Goal: Information Seeking & Learning: Learn about a topic

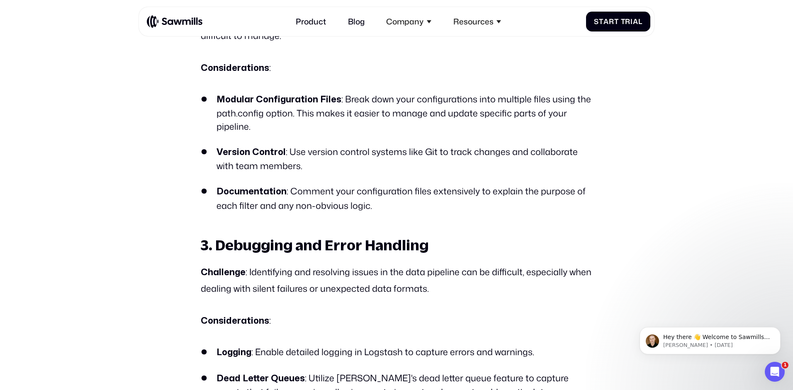
scroll to position [4405, 0]
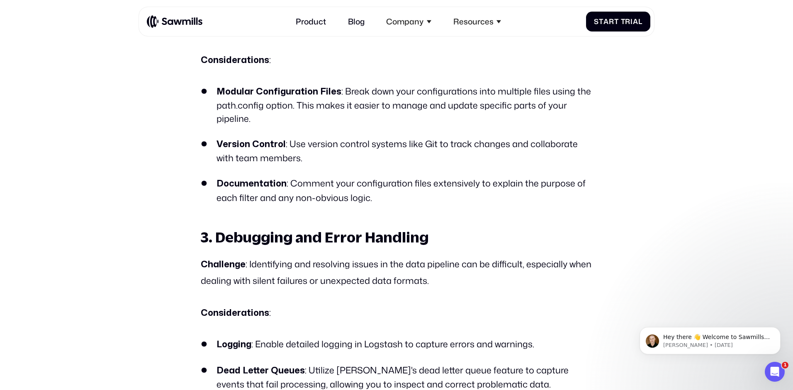
drag, startPoint x: 680, startPoint y: 224, endPoint x: 660, endPoint y: 250, distance: 33.4
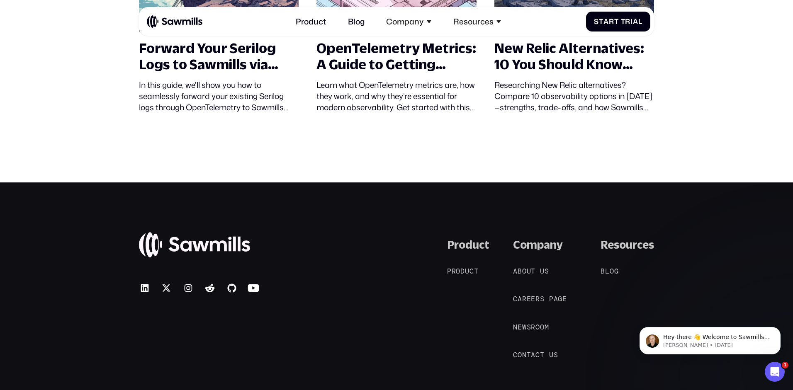
scroll to position [6094, 0]
